Goal: Task Accomplishment & Management: Use online tool/utility

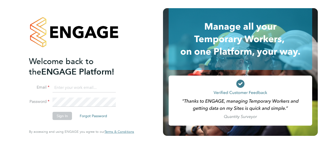
type input "[EMAIL_ADDRESS][DOMAIN_NAME]"
click at [59, 120] on li "Sign In Forgot Password" at bounding box center [79, 118] width 100 height 13
click at [60, 118] on button "Sign In" at bounding box center [61, 116] width 19 height 8
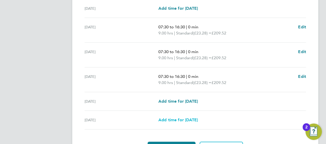
scroll to position [212, 0]
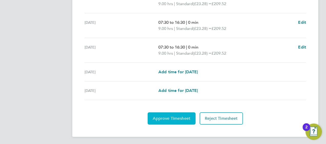
click at [185, 120] on span "Approve Timesheet" at bounding box center [172, 118] width 38 height 5
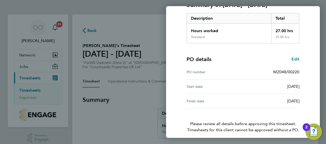
scroll to position [100, 0]
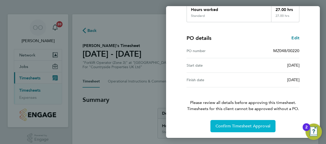
click at [259, 125] on span "Confirm Timesheet Approval" at bounding box center [242, 126] width 55 height 5
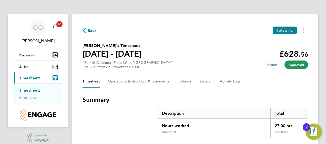
click at [34, 91] on link "Timesheets" at bounding box center [29, 90] width 21 height 5
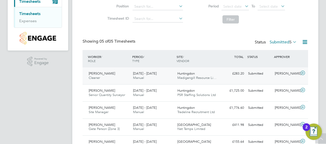
click at [99, 78] on span "Cleaner" at bounding box center [94, 78] width 11 height 4
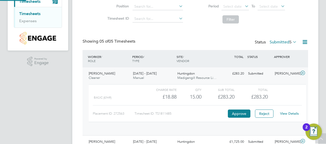
scroll to position [9, 50]
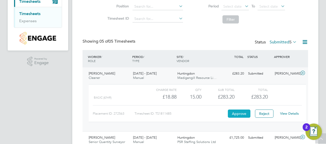
click at [233, 112] on button "Approve" at bounding box center [239, 114] width 23 height 8
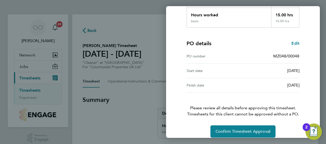
scroll to position [100, 0]
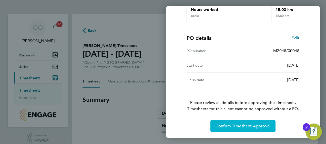
click at [249, 125] on span "Confirm Timesheet Approval" at bounding box center [242, 126] width 55 height 5
